Goal: Find specific page/section: Find specific page/section

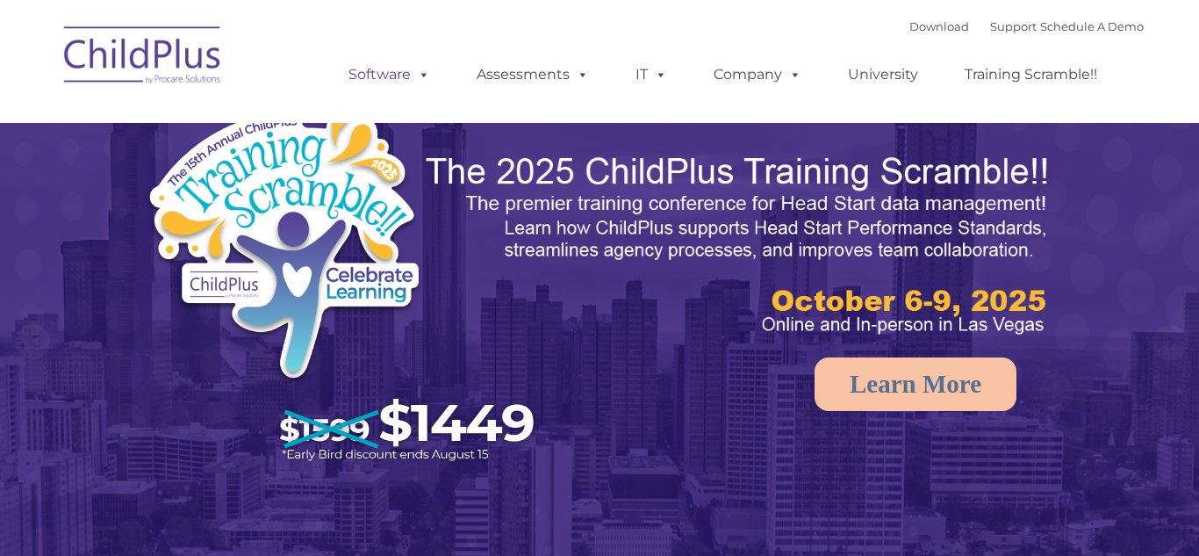
select select "MEDIUM"
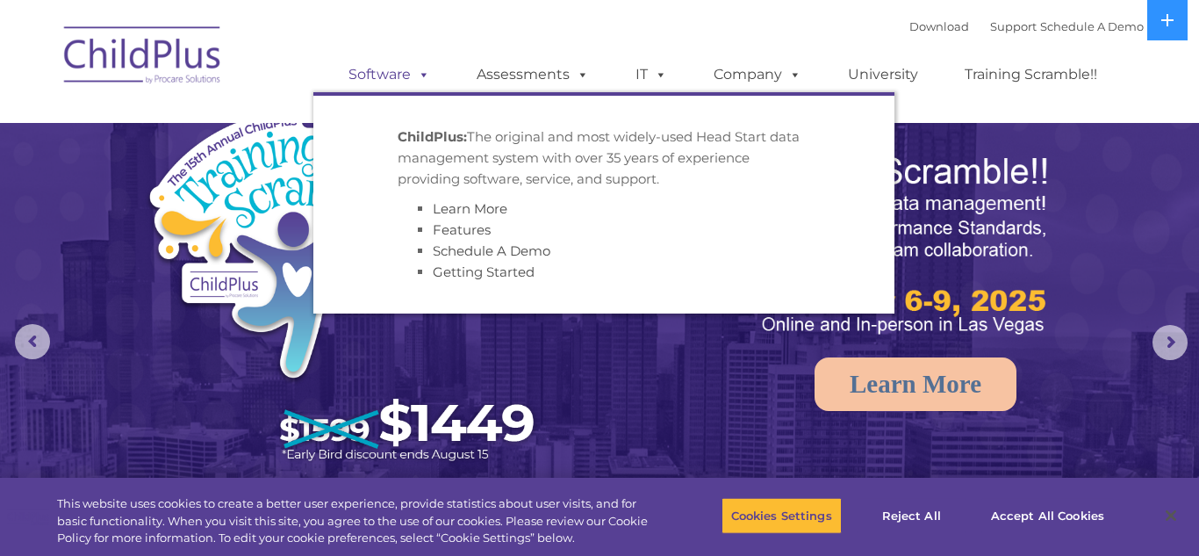
click at [413, 75] on span at bounding box center [420, 74] width 19 height 17
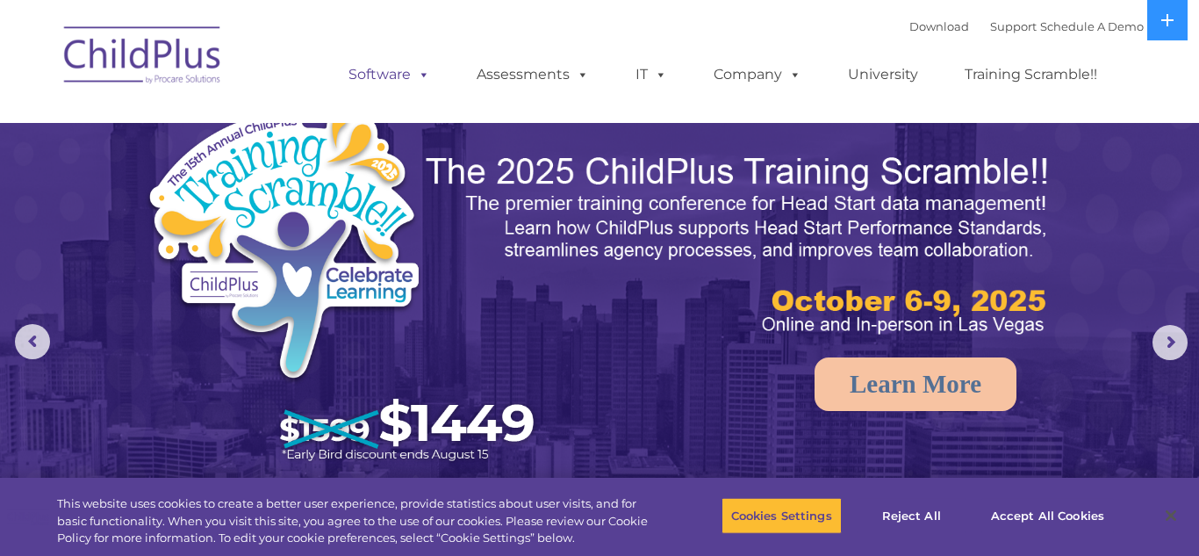
click at [424, 68] on span at bounding box center [420, 74] width 19 height 17
click at [909, 13] on div "Download Support | Schedule A Demo " at bounding box center [1026, 26] width 234 height 26
click at [910, 20] on link "Download" at bounding box center [939, 26] width 60 height 14
select select "MEDIUM"
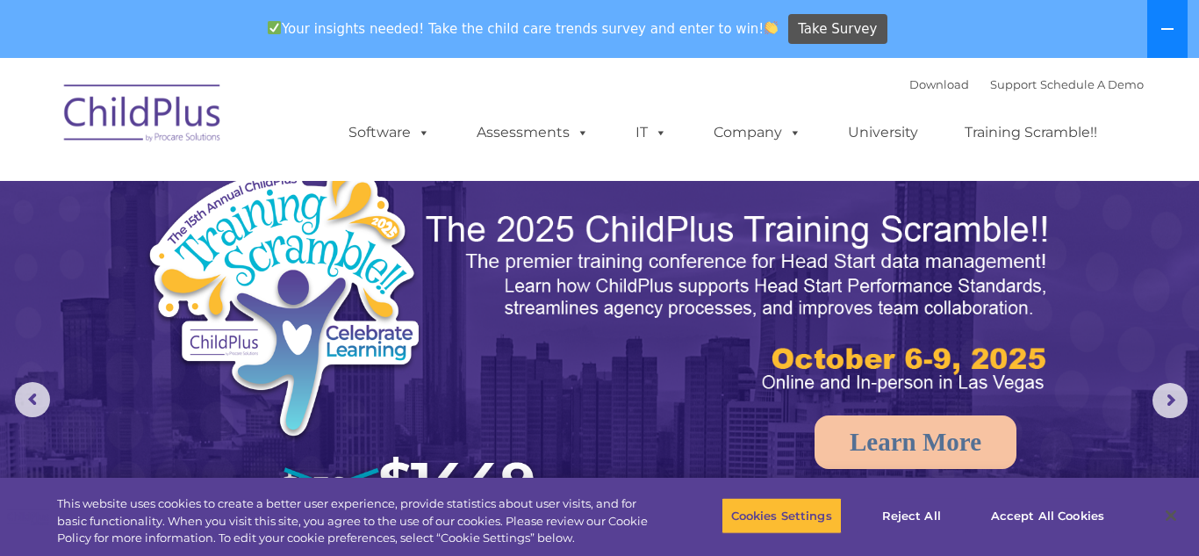
click at [1166, 40] on button at bounding box center [1167, 29] width 40 height 58
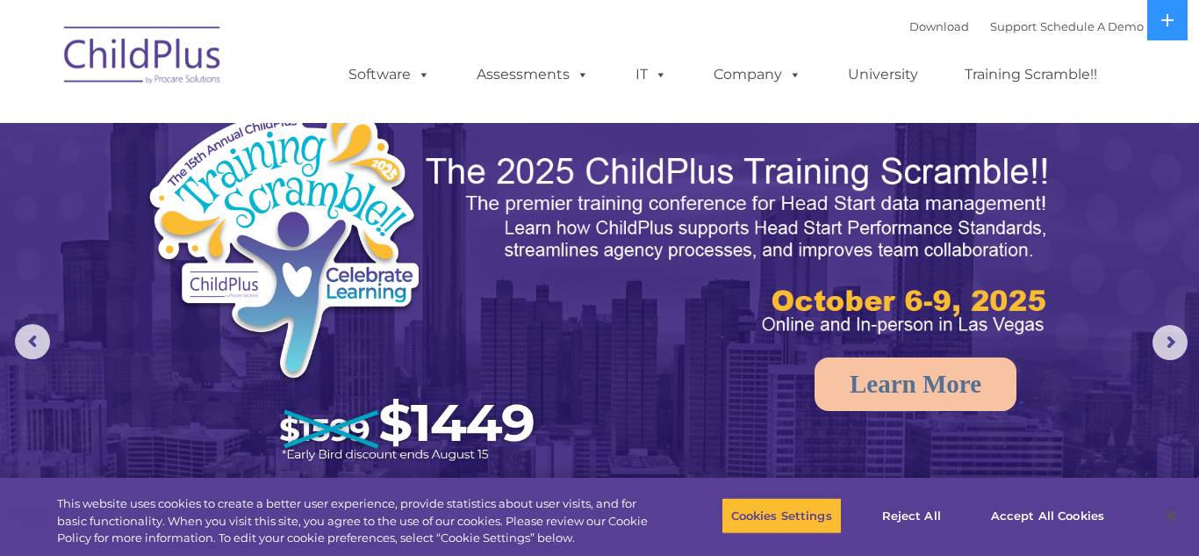
click at [113, 55] on img at bounding box center [143, 58] width 176 height 88
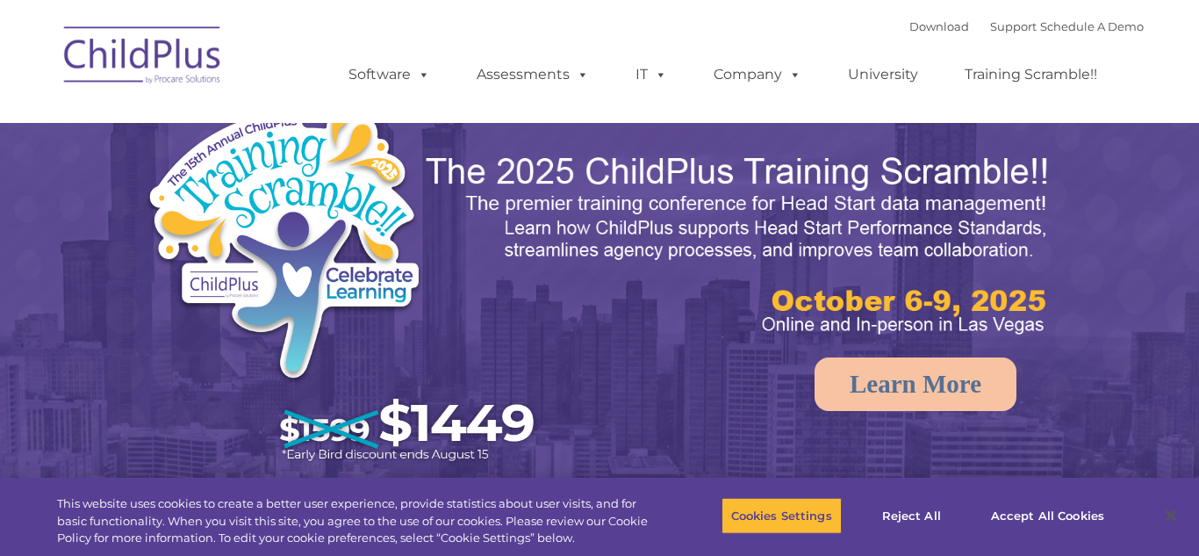
select select "MEDIUM"
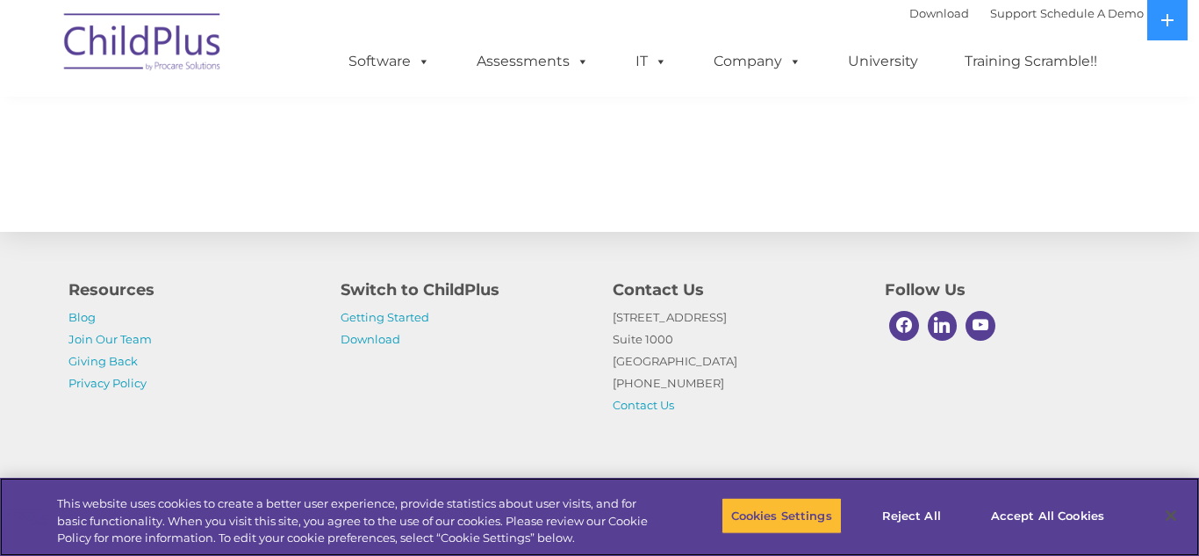
scroll to position [2043, 0]
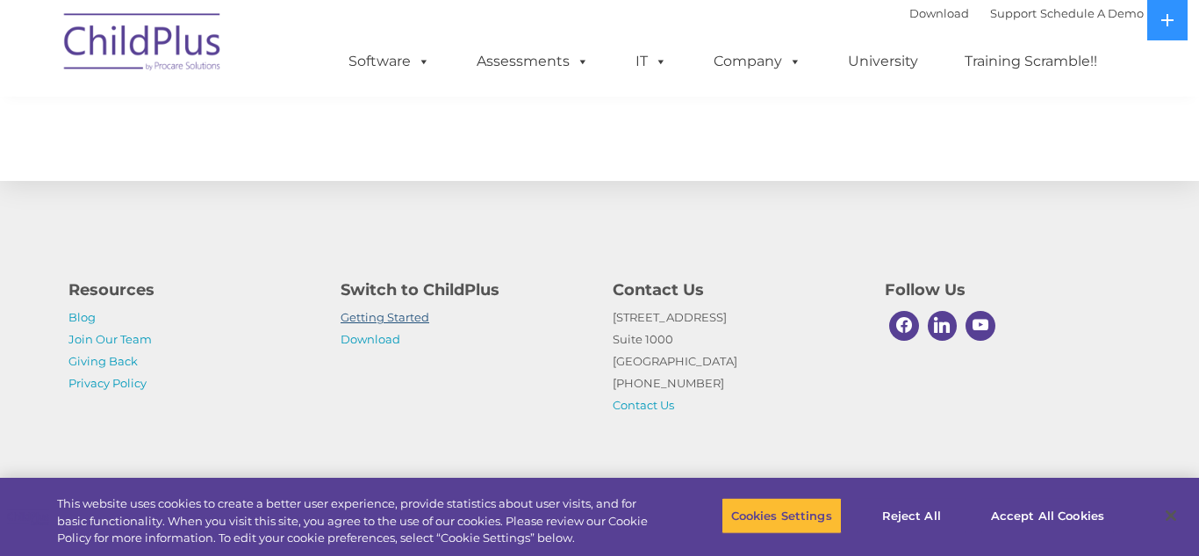
click at [397, 310] on link "Getting Started" at bounding box center [385, 317] width 89 height 14
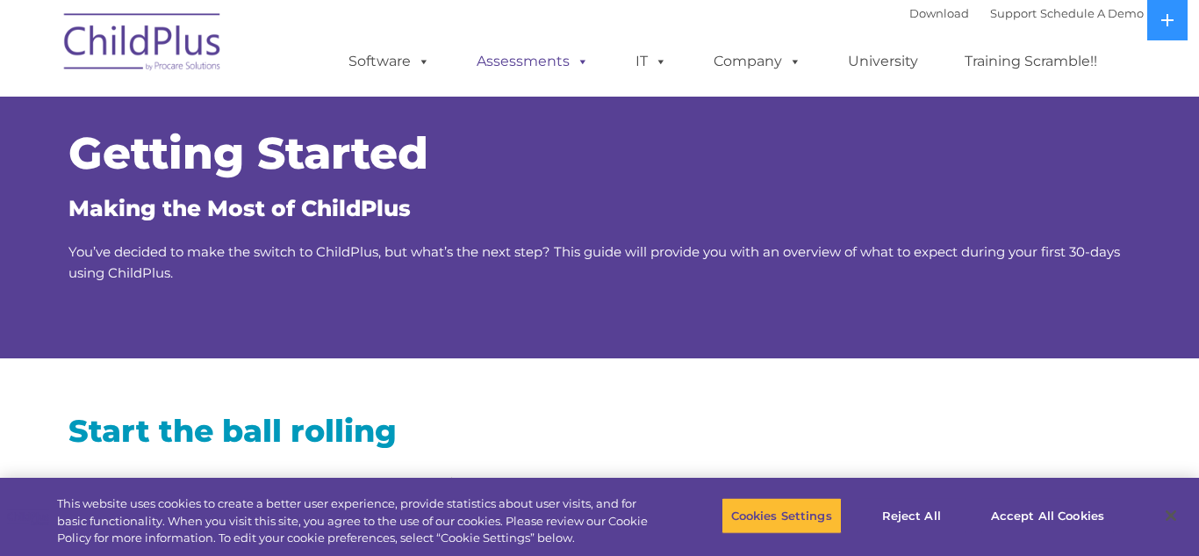
click at [514, 64] on link "Assessments" at bounding box center [532, 61] width 147 height 35
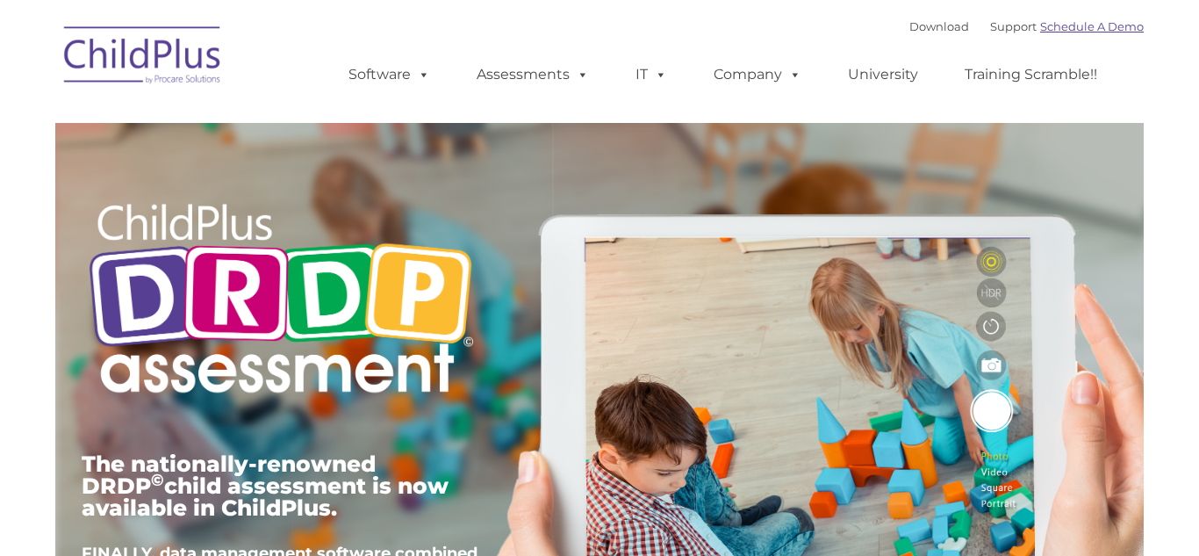
click at [1040, 32] on link "Schedule A Demo" at bounding box center [1092, 26] width 104 height 14
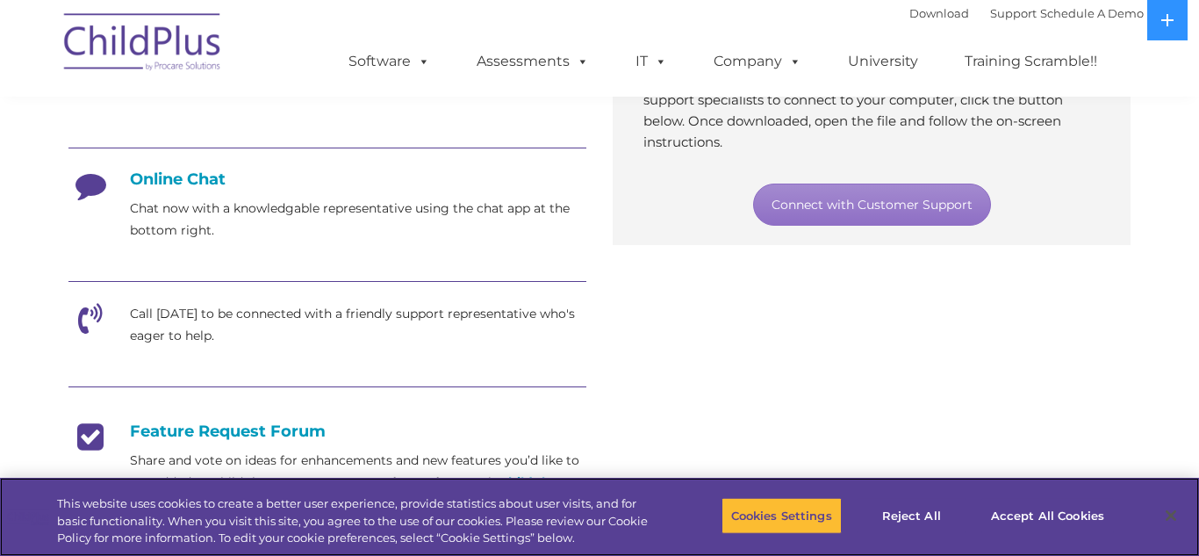
scroll to position [406, 0]
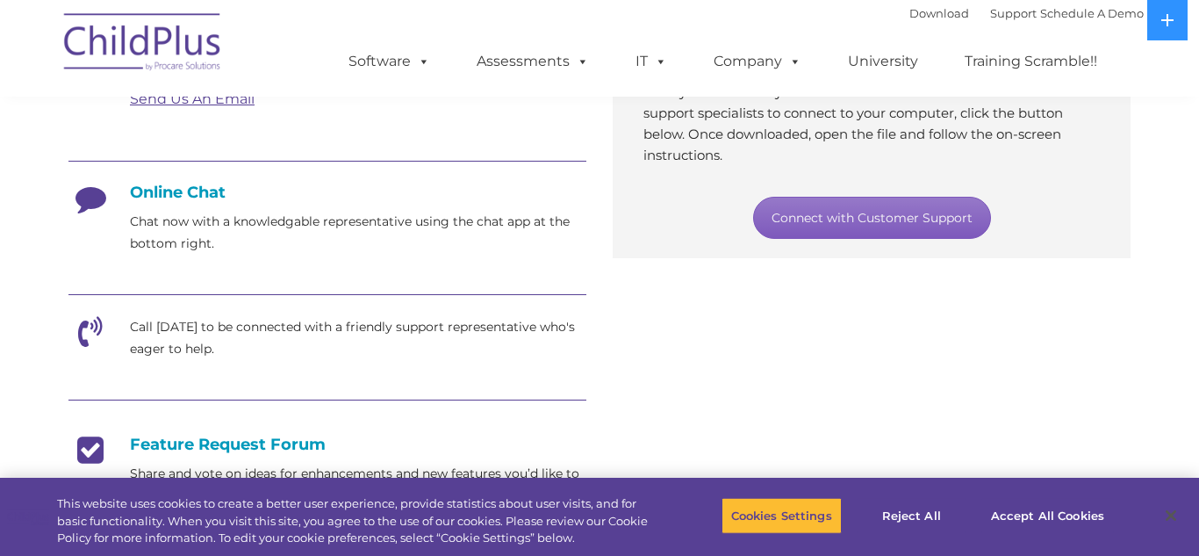
click at [822, 226] on link "Connect with Customer Support" at bounding box center [872, 218] width 238 height 42
click at [842, 223] on link "Connect with Customer Support" at bounding box center [872, 218] width 238 height 42
